Goal: Information Seeking & Learning: Learn about a topic

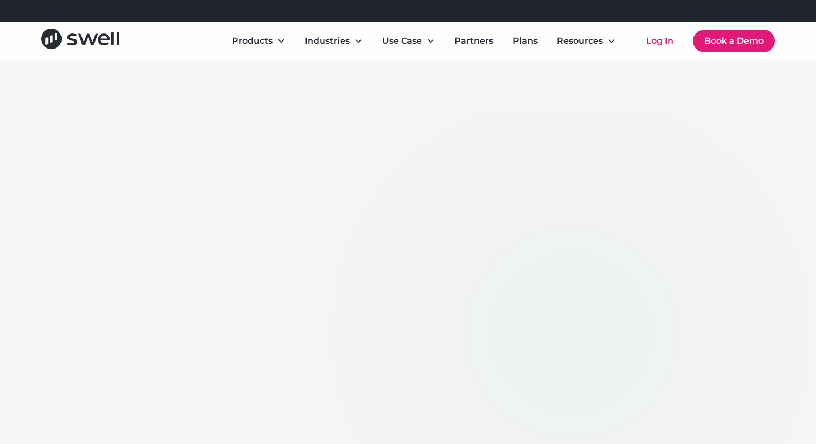
scroll to position [77, 0]
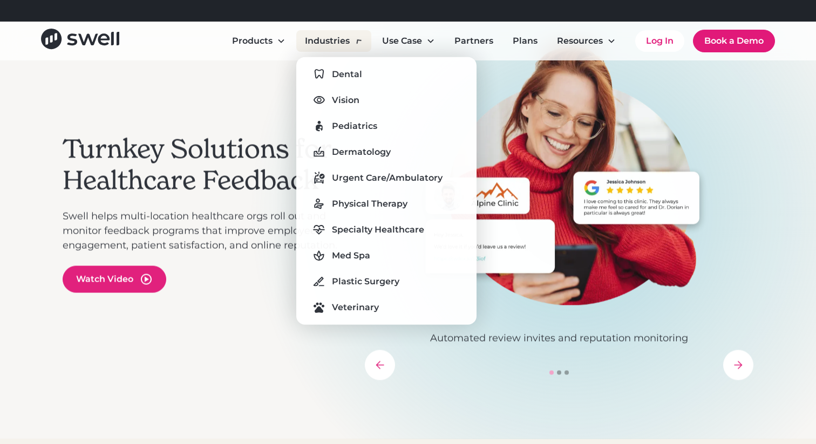
click at [345, 40] on div "Industries" at bounding box center [327, 41] width 45 height 13
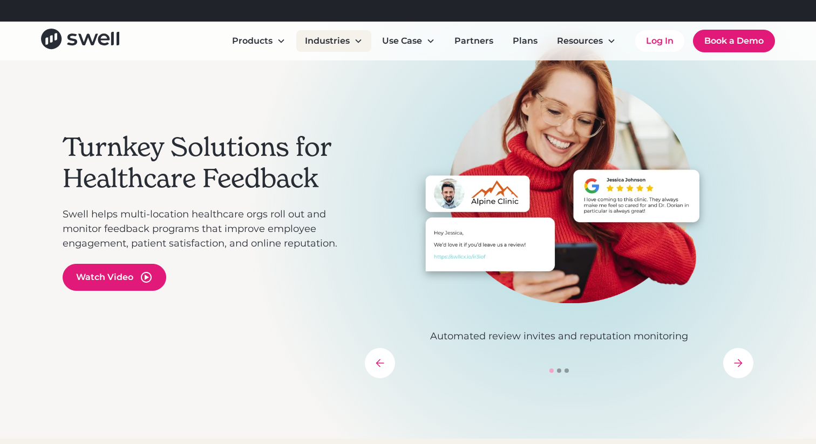
click at [345, 40] on div "Industries" at bounding box center [327, 41] width 45 height 13
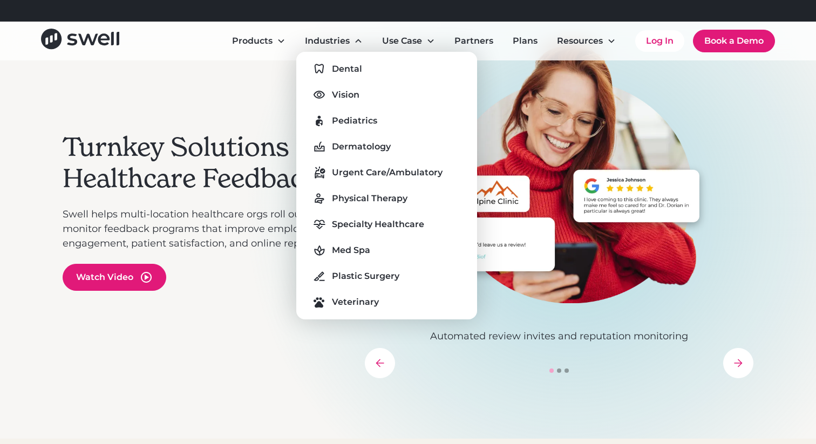
click at [274, 140] on h2 "Turnkey Solutions for Healthcare Feedback" at bounding box center [209, 163] width 292 height 62
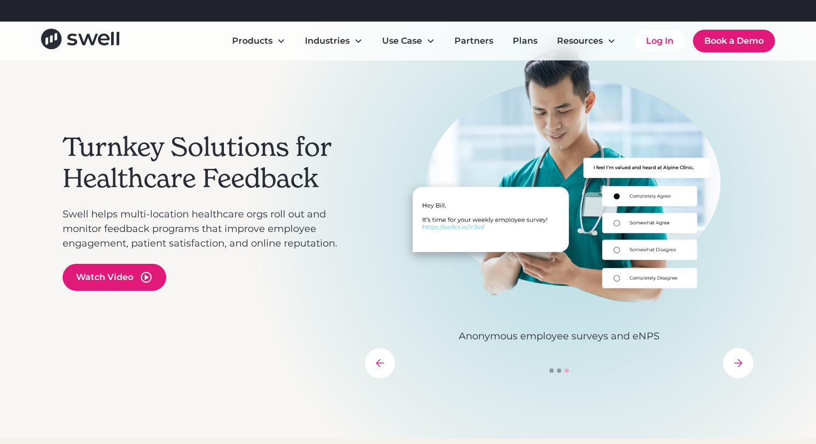
click at [307, 239] on p "Swell helps multi-location healthcare orgs roll out and monitor feedback progra…" at bounding box center [209, 229] width 292 height 44
